Goal: Information Seeking & Learning: Learn about a topic

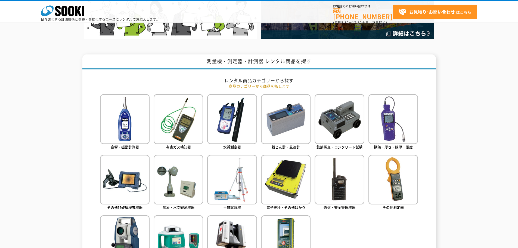
scroll to position [213, 0]
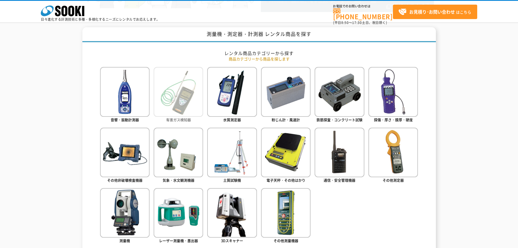
click at [182, 111] on img at bounding box center [179, 92] width 50 height 50
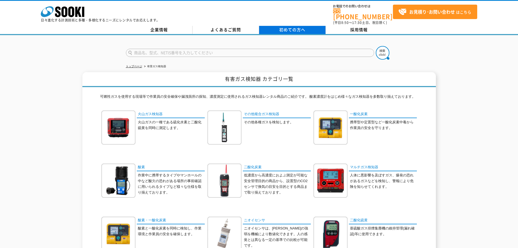
click at [280, 27] on span "初めての方へ" at bounding box center [292, 30] width 26 height 6
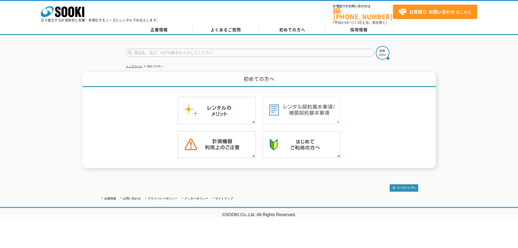
click at [280, 105] on img at bounding box center [302, 111] width 78 height 28
click at [226, 136] on img at bounding box center [217, 145] width 78 height 28
click at [214, 113] on img at bounding box center [217, 111] width 78 height 28
click at [303, 142] on img at bounding box center [302, 145] width 78 height 28
click at [312, 110] on img at bounding box center [302, 111] width 78 height 28
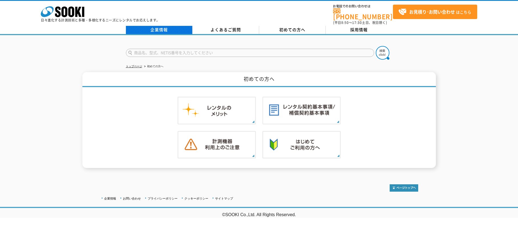
click at [172, 28] on link "企業情報" at bounding box center [159, 30] width 67 height 8
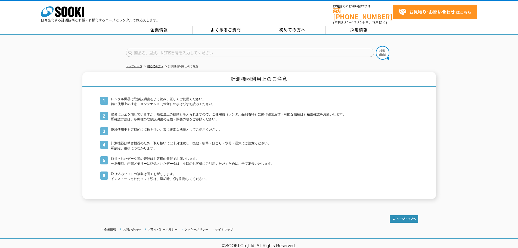
drag, startPoint x: 177, startPoint y: 102, endPoint x: 210, endPoint y: 178, distance: 83.0
click at [210, 178] on div "レンタル機器は取扱説明書をよく読み、正しくご使用ください。 特に使用上の注意・メンテナンス（保守）の項は必ずお読みください。 整備は万全を期していますが、輸送…" at bounding box center [259, 143] width 318 height 112
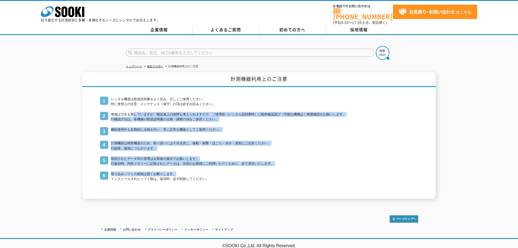
drag, startPoint x: 192, startPoint y: 172, endPoint x: 134, endPoint y: 110, distance: 84.7
click at [134, 110] on ol "レンタル機器は取扱説明書をよく読み、正しくご使用ください。 特に使用上の注意・メンテナンス（保守）の項は必ずお読みください。 整備は万全を期していますが、輸送…" at bounding box center [259, 139] width 318 height 85
click at [134, 112] on li "整備は万全を期していますが、輸送途上の故障も考えられますので、ご使用前（レンタル品到着時）に動作確認及び（可能な機種は）精度確認をお願いします。 確認方法は…" at bounding box center [259, 117] width 318 height 10
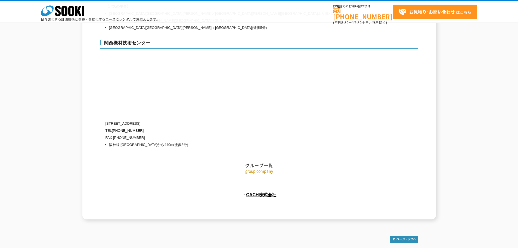
scroll to position [2445, 0]
